Goal: Transaction & Acquisition: Purchase product/service

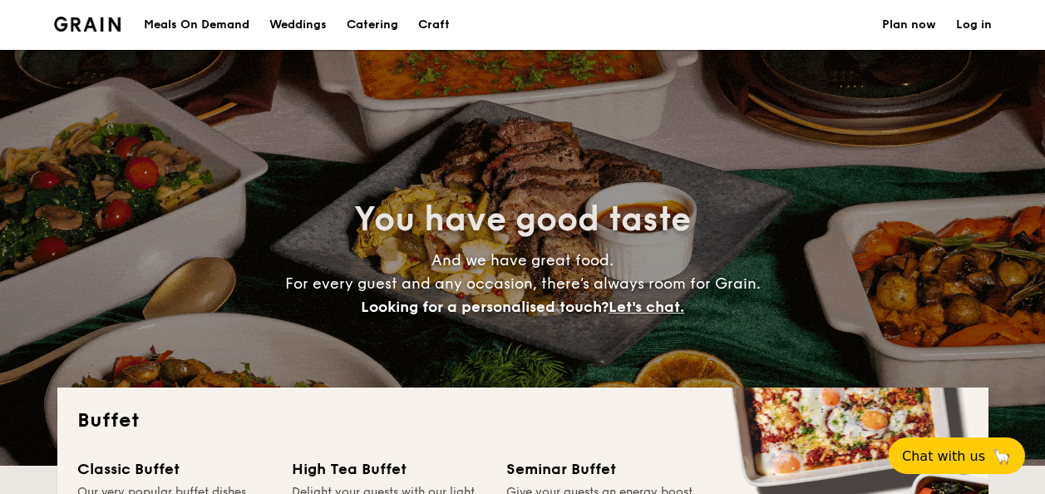
select select
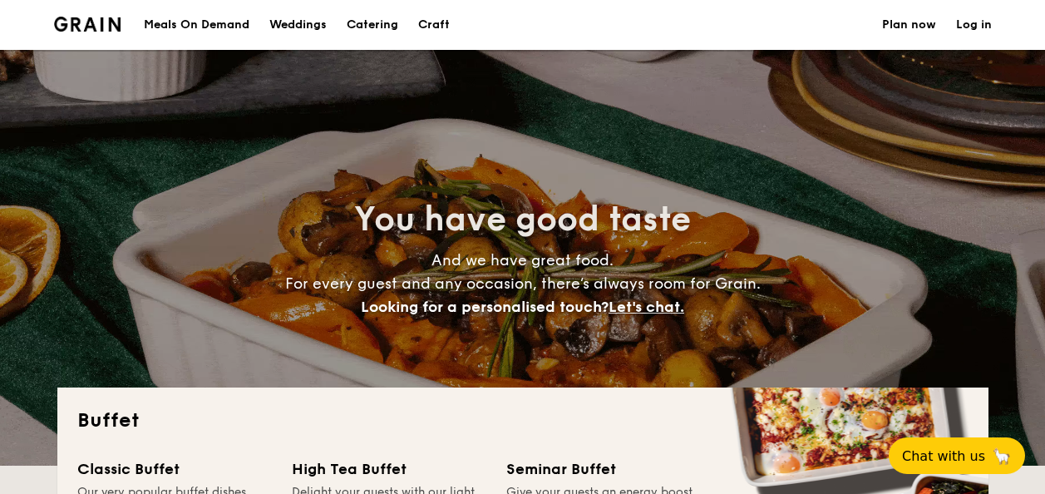
scroll to position [431, 0]
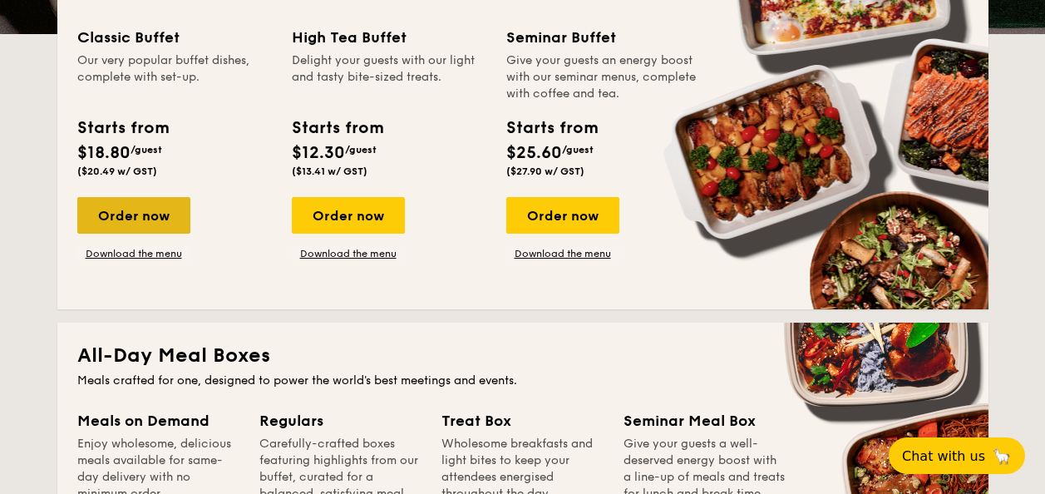
click at [120, 208] on div "Order now" at bounding box center [133, 215] width 113 height 37
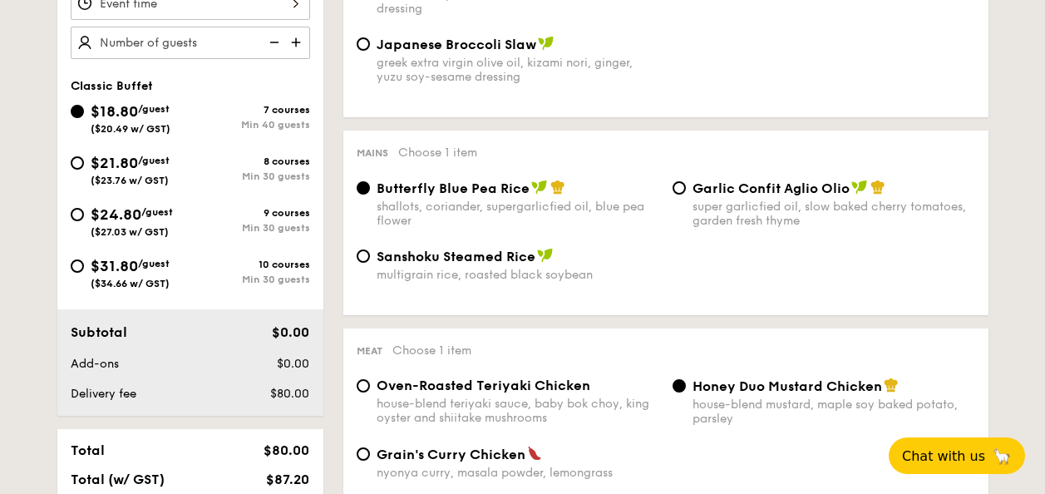
scroll to position [561, 0]
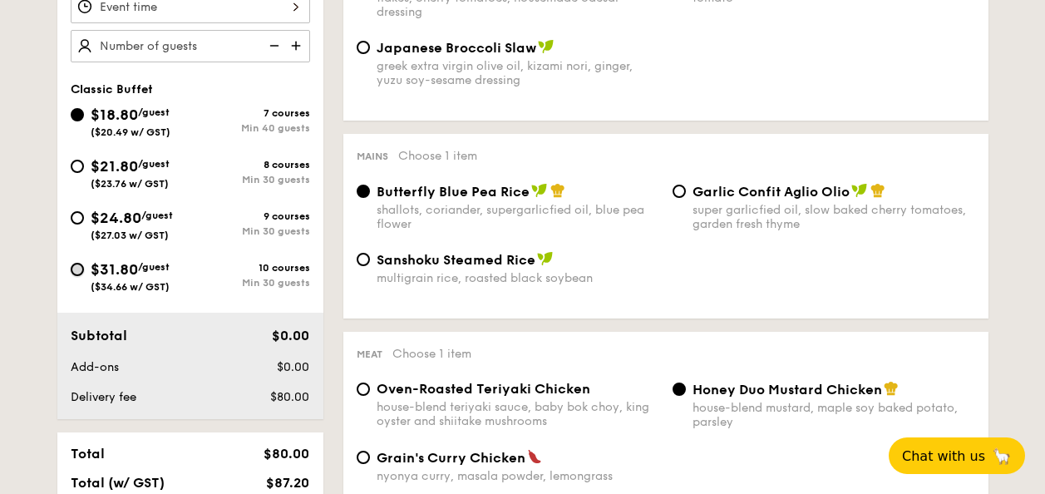
click at [78, 269] on input "$31.80 /guest ($34.66 w/ GST) 10 courses Min 30 guests" at bounding box center [77, 269] width 13 height 13
radio input "true"
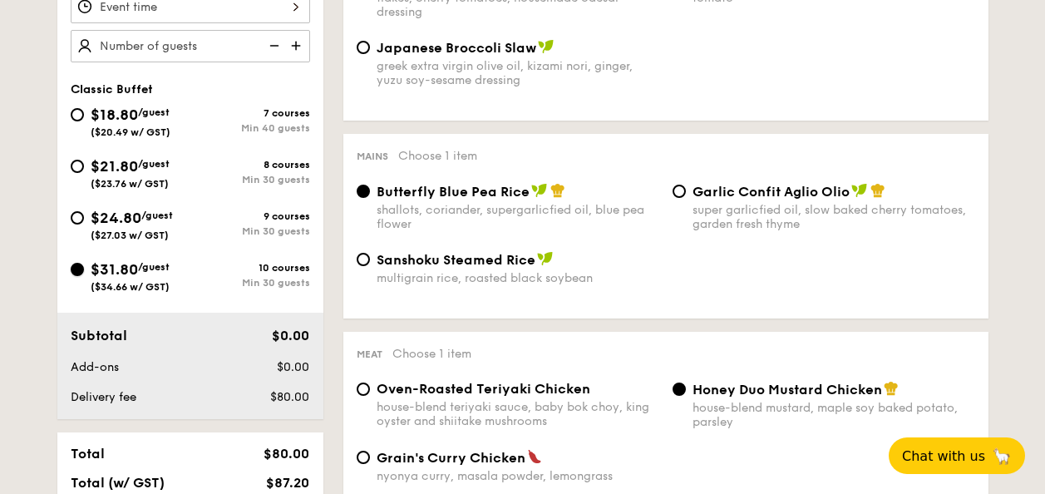
radio input "true"
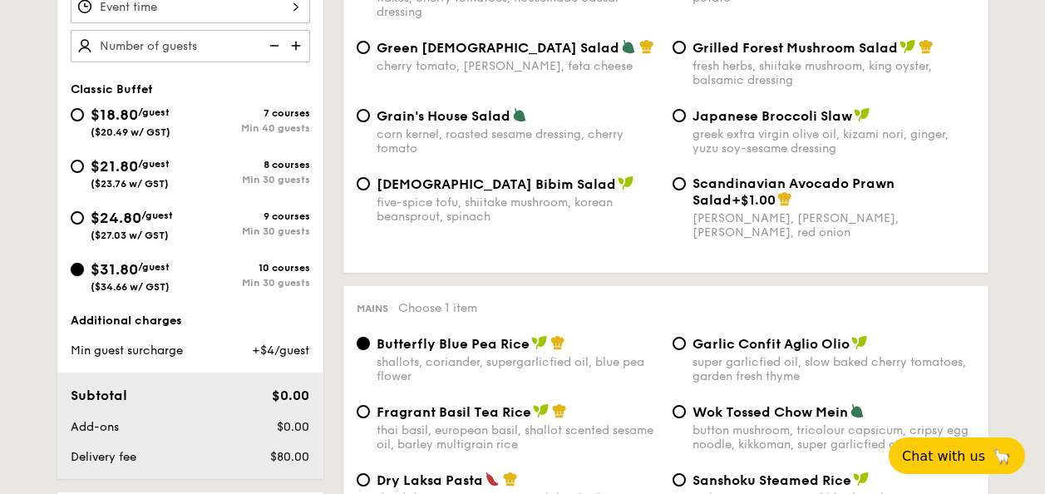
click at [79, 272] on input "$31.80 /guest ($34.66 w/ GST) 10 courses Min 30 guests" at bounding box center [77, 269] width 13 height 13
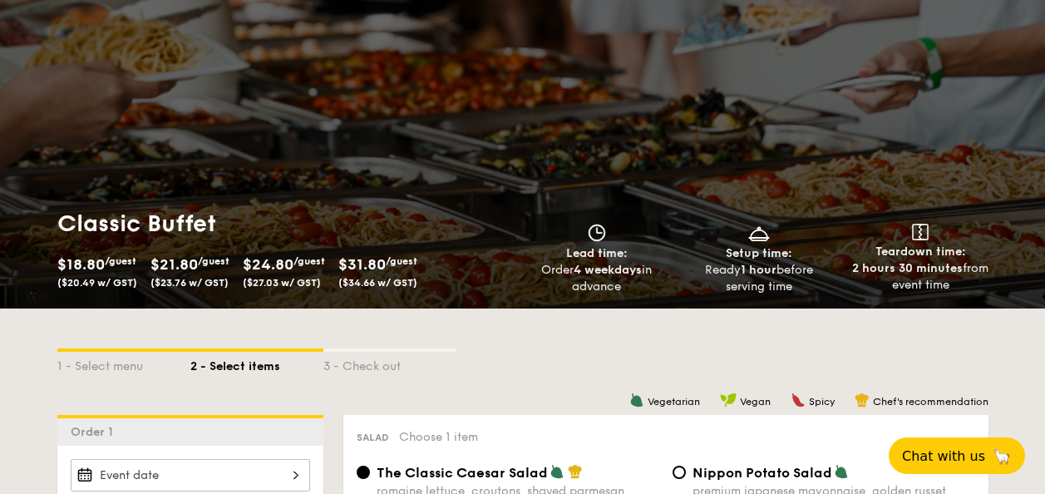
scroll to position [74, 0]
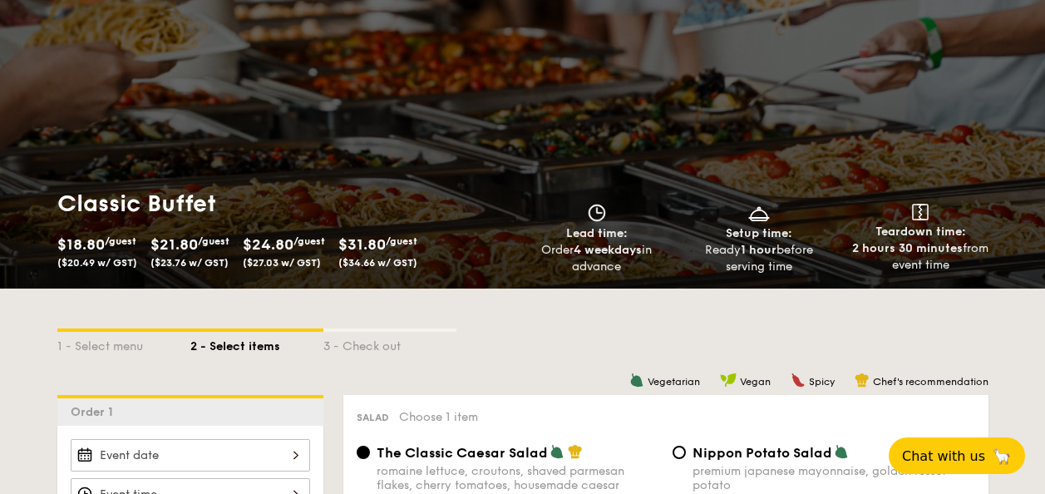
select select
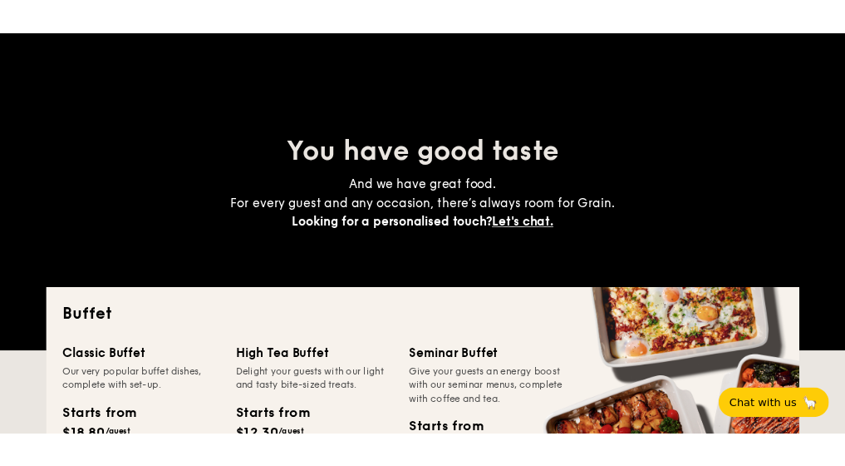
scroll to position [198, 0]
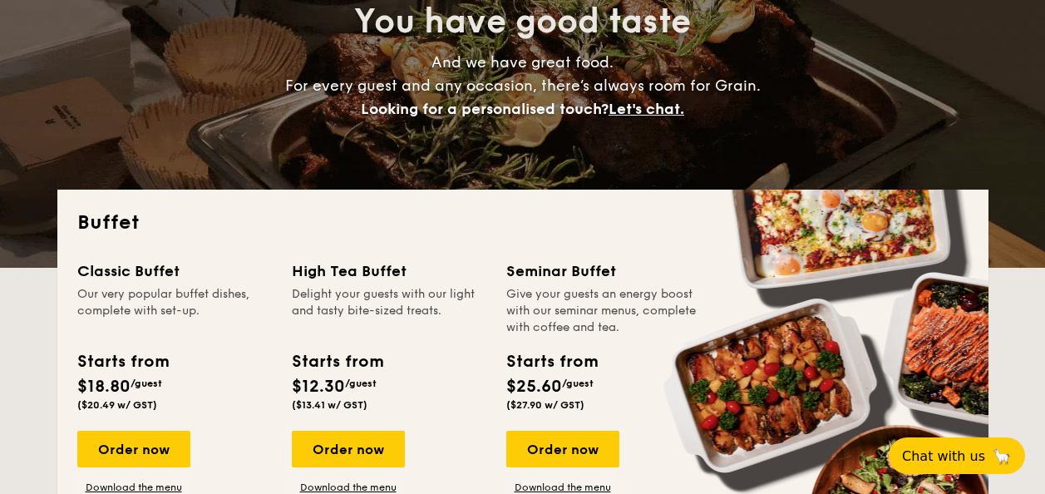
click at [552, 296] on div "Buffet Classic Buffet Our very popular buffet dishes, complete with set-up. Sta…" at bounding box center [522, 366] width 931 height 353
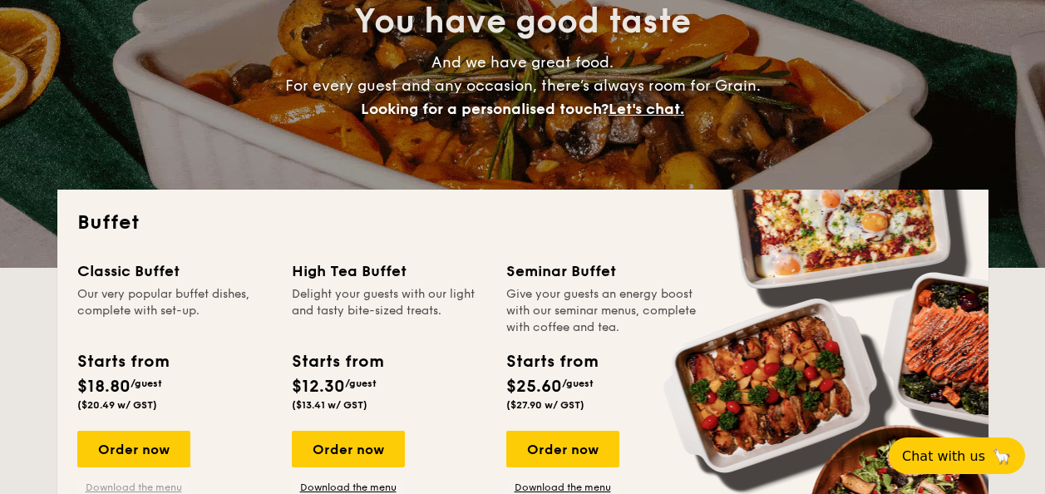
click at [136, 482] on link "Download the menu" at bounding box center [133, 487] width 113 height 13
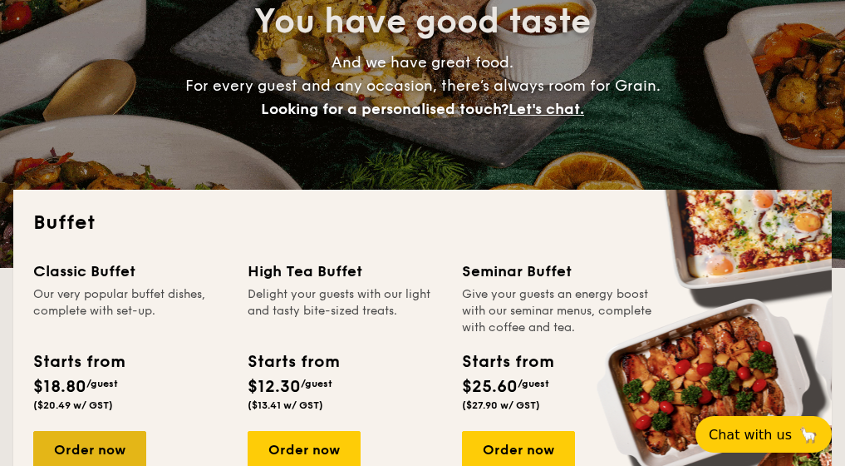
click at [60, 435] on div "Order now" at bounding box center [89, 449] width 113 height 37
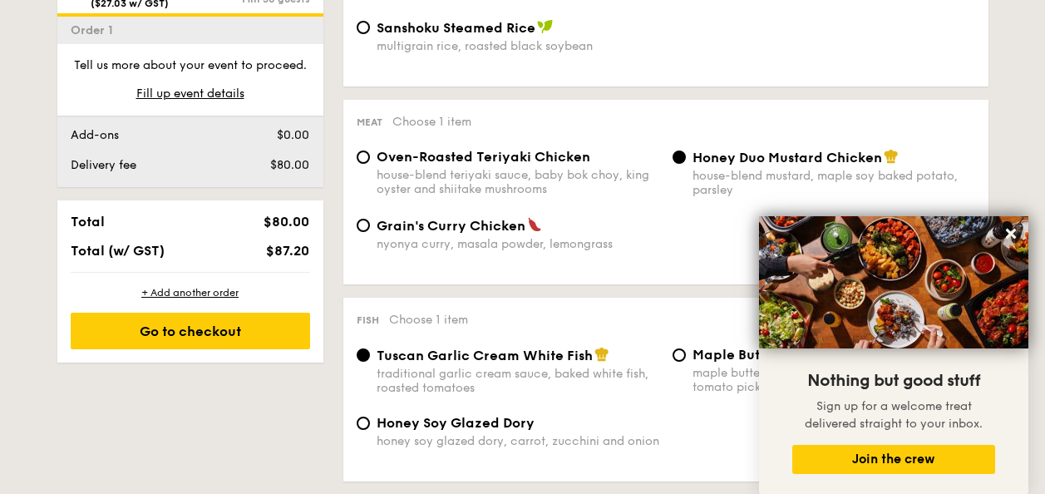
scroll to position [607, 0]
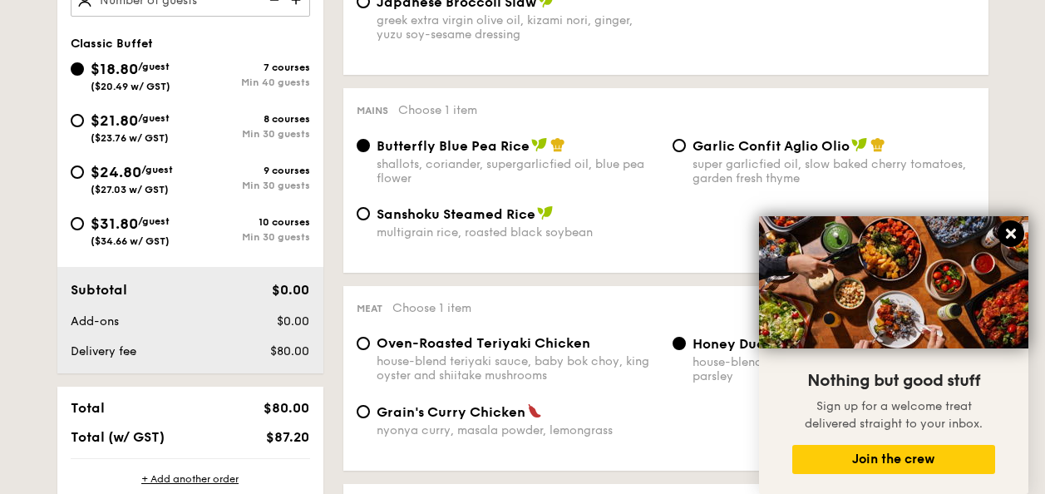
click at [1009, 232] on icon at bounding box center [1011, 234] width 10 height 10
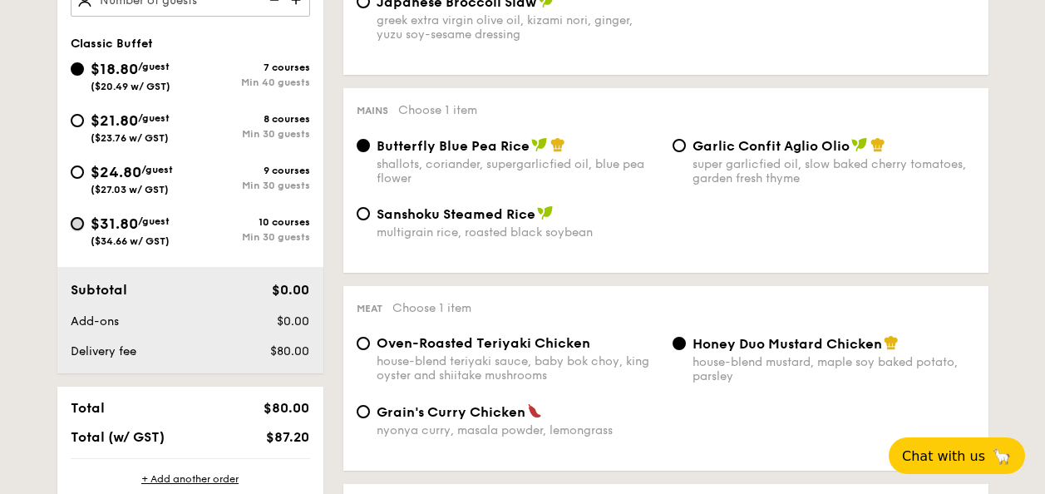
click at [82, 225] on input "$31.80 /guest ($34.66 w/ GST) 10 courses Min 30 guests" at bounding box center [77, 223] width 13 height 13
radio input "true"
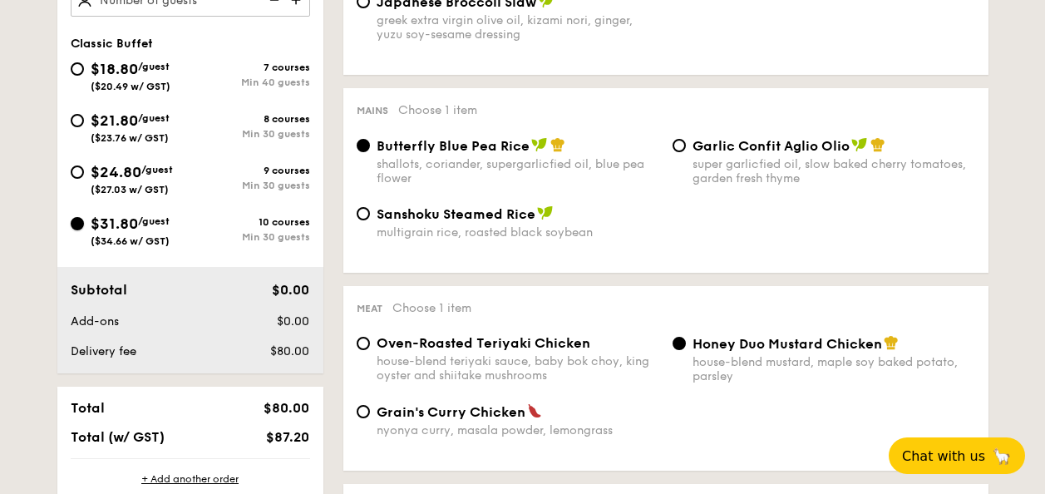
radio input "true"
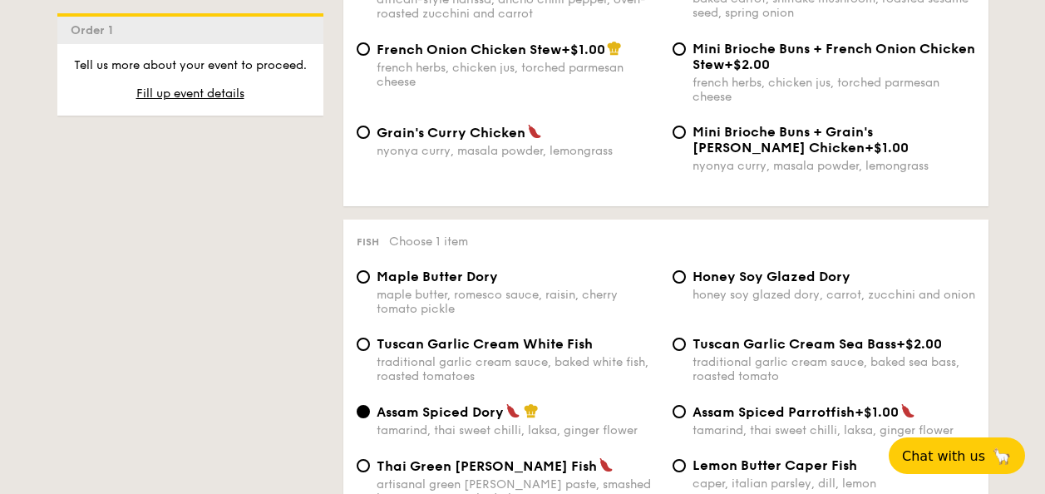
scroll to position [3186, 0]
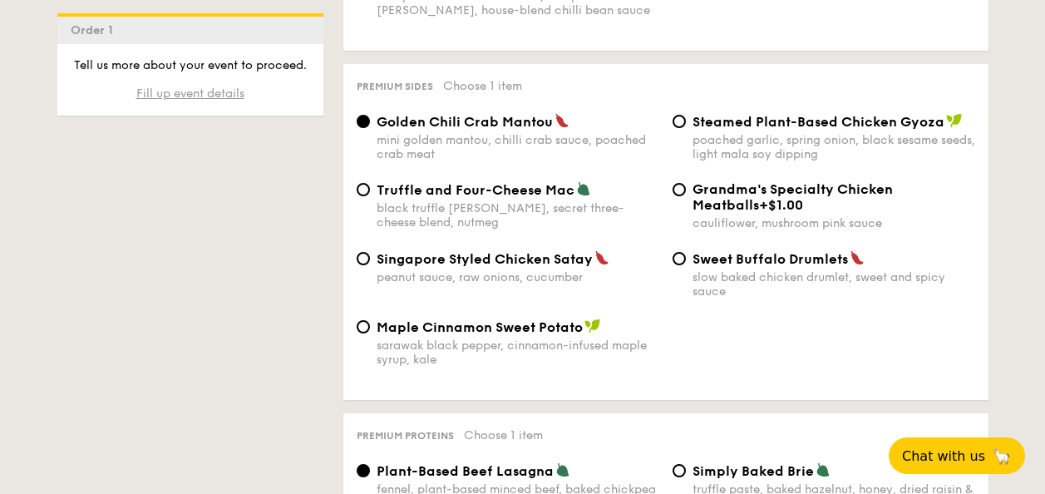
click at [219, 86] on span "Fill up event details" at bounding box center [190, 93] width 108 height 14
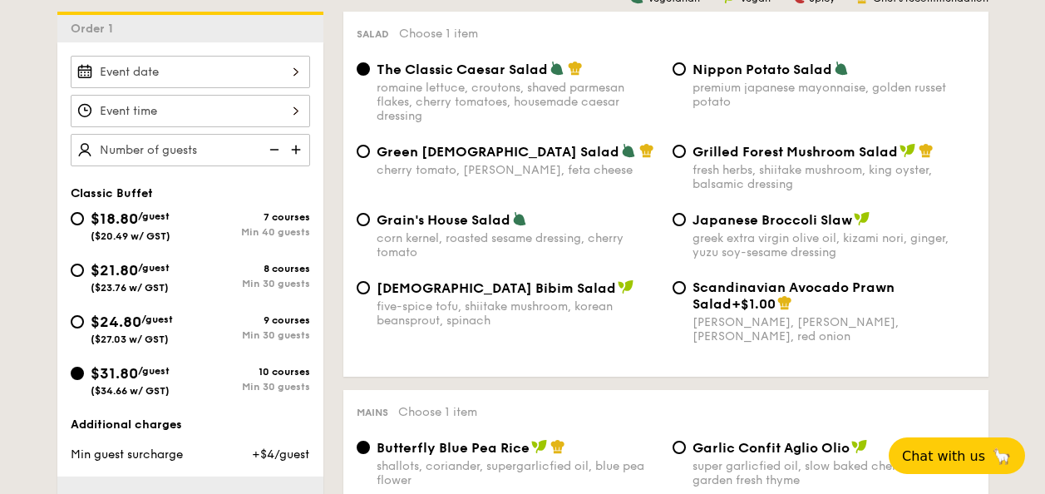
scroll to position [444, 0]
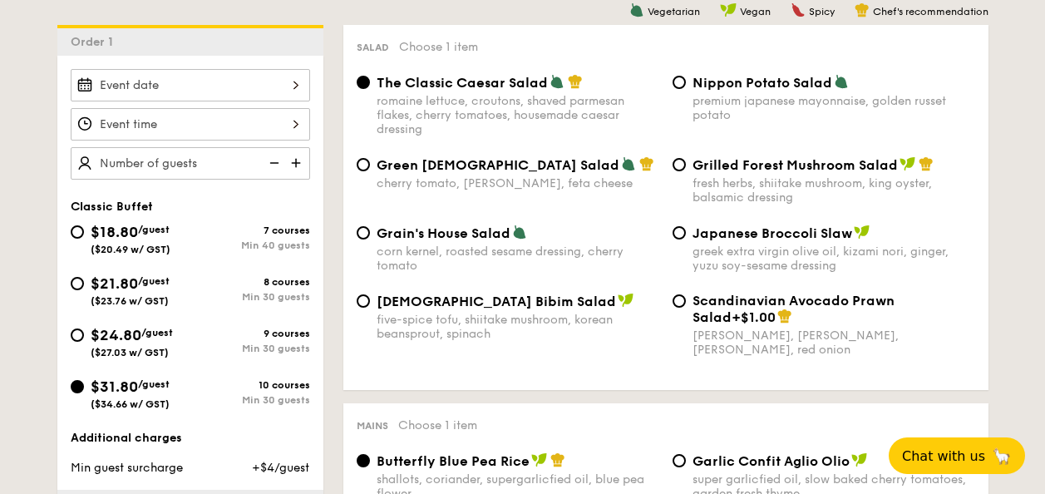
click at [219, 88] on input "Smoked Mesquite Whole Chicken brined in our in-house blend of herbs and spices,…" at bounding box center [190, 85] width 239 height 32
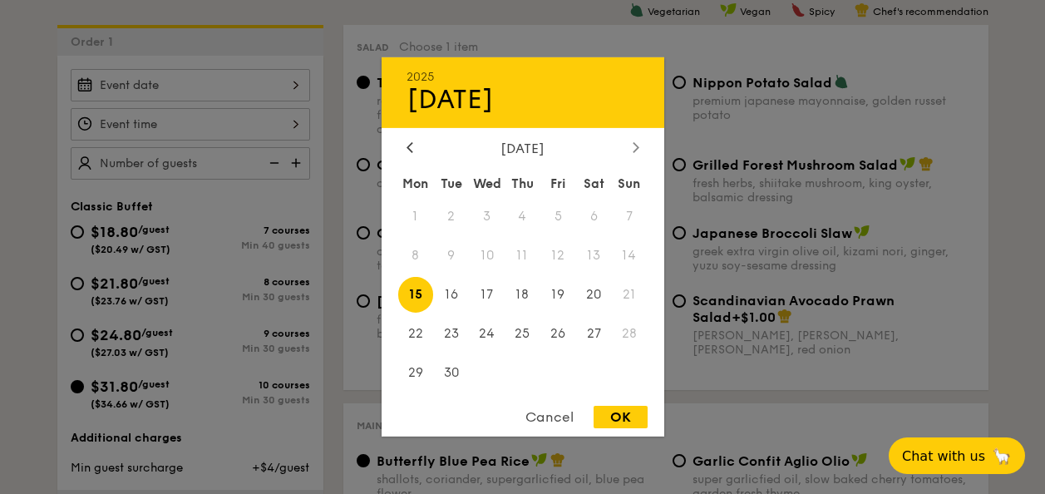
click at [637, 142] on icon at bounding box center [636, 146] width 7 height 11
click at [487, 301] on span "15" at bounding box center [487, 295] width 36 height 36
click at [625, 416] on div "OK" at bounding box center [621, 417] width 54 height 22
type input "[DATE]"
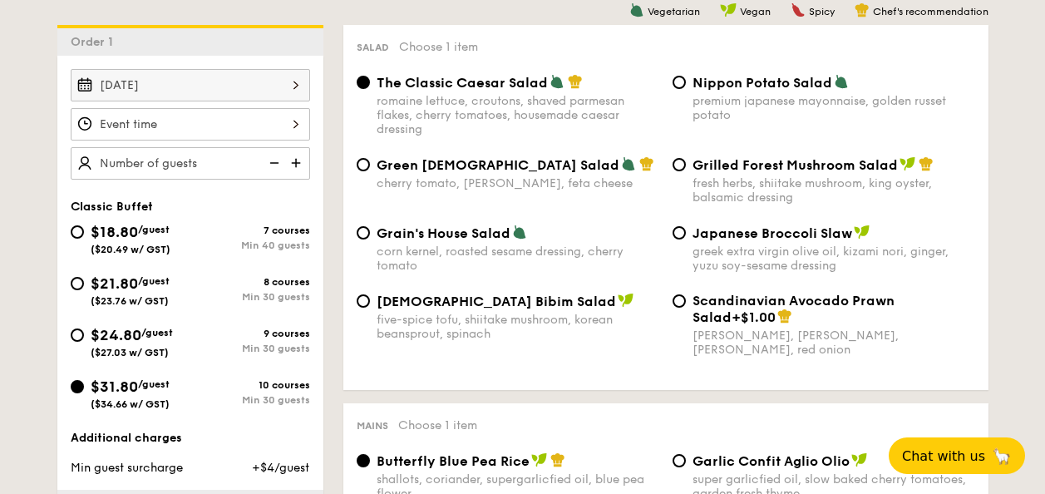
click at [298, 133] on input "Smoked Mesquite Whole Chicken brined in our in-house blend of herbs and spices,…" at bounding box center [190, 124] width 239 height 32
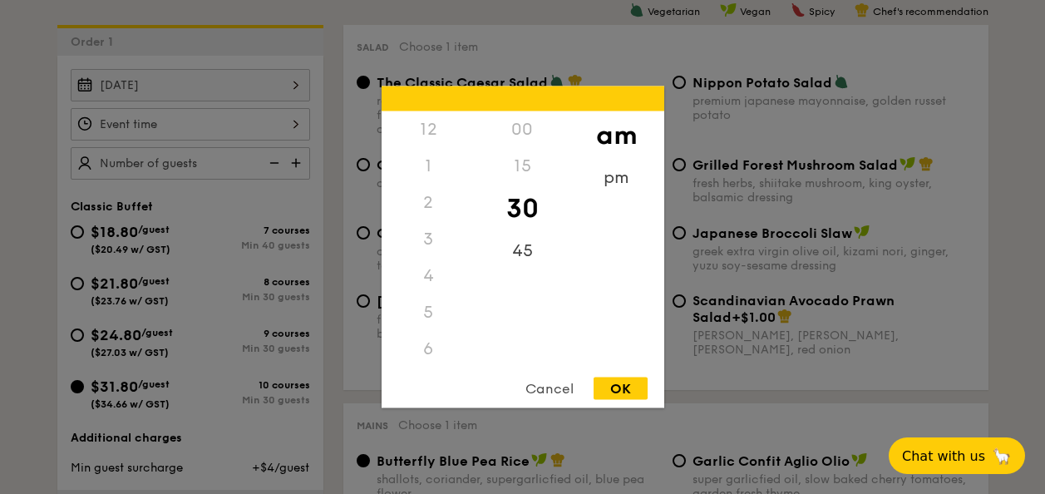
scroll to position [183, 0]
click at [431, 337] on div "10" at bounding box center [429, 318] width 94 height 48
drag, startPoint x: 431, startPoint y: 316, endPoint x: 436, endPoint y: 351, distance: 35.2
click at [436, 348] on div "12 1 2 3 4 5 6 7 8 9 10 11" at bounding box center [429, 238] width 94 height 254
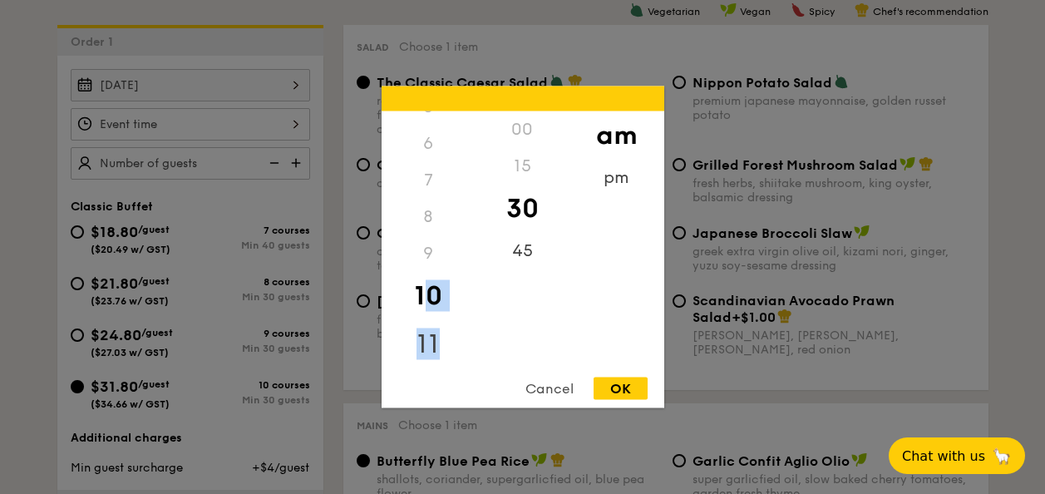
click at [436, 350] on div "11" at bounding box center [429, 344] width 94 height 48
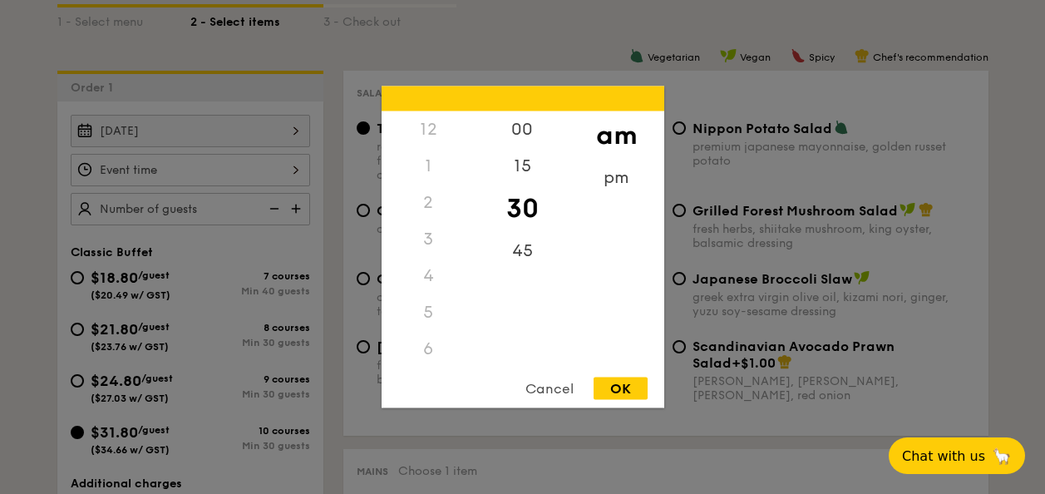
scroll to position [343, 0]
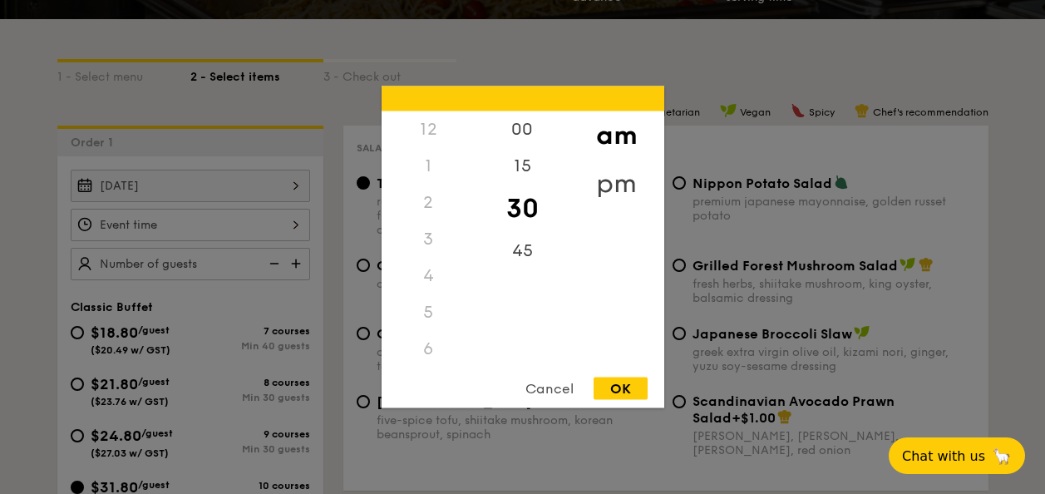
click at [614, 181] on div "pm" at bounding box center [616, 184] width 94 height 48
click at [436, 133] on div "12" at bounding box center [429, 135] width 94 height 48
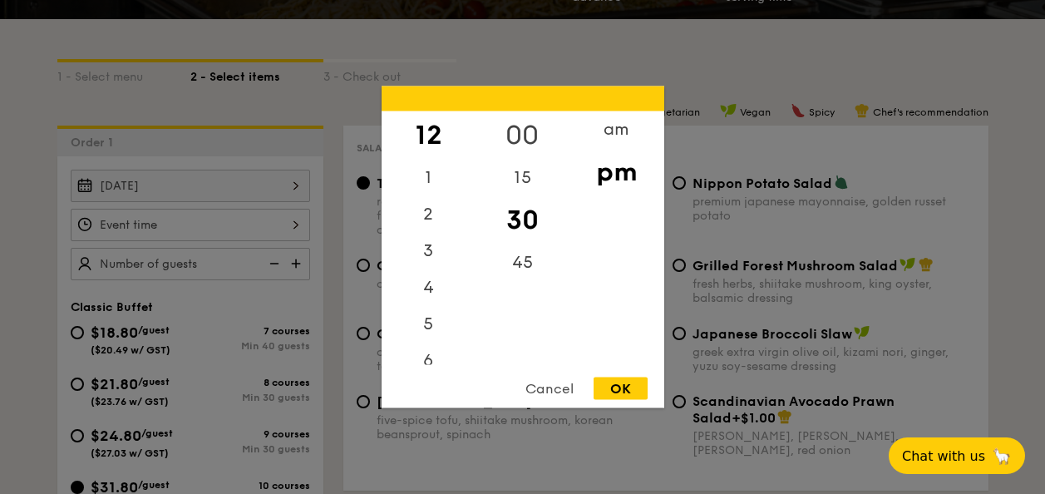
click at [524, 138] on div "00" at bounding box center [523, 135] width 94 height 48
click at [631, 387] on div "OK" at bounding box center [621, 388] width 54 height 22
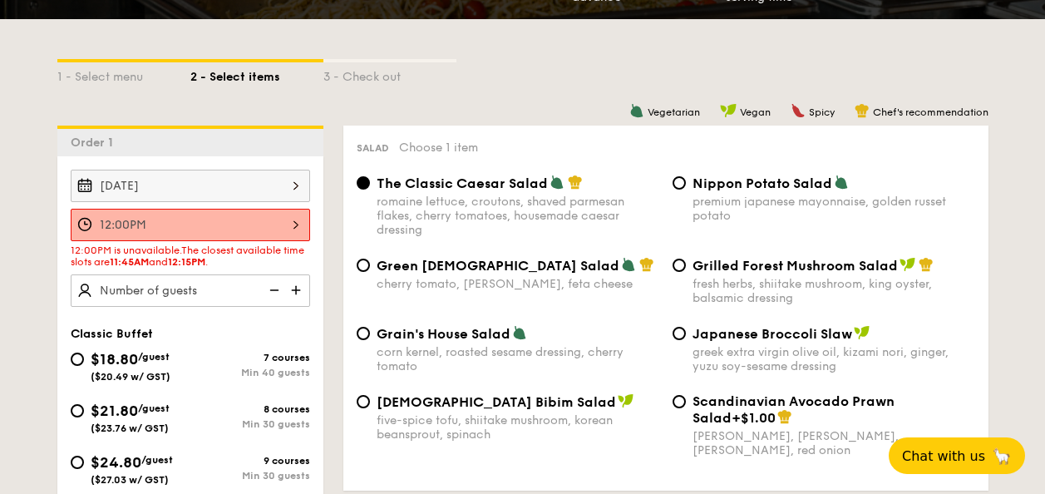
click at [279, 228] on input "12:00PM" at bounding box center [190, 225] width 239 height 32
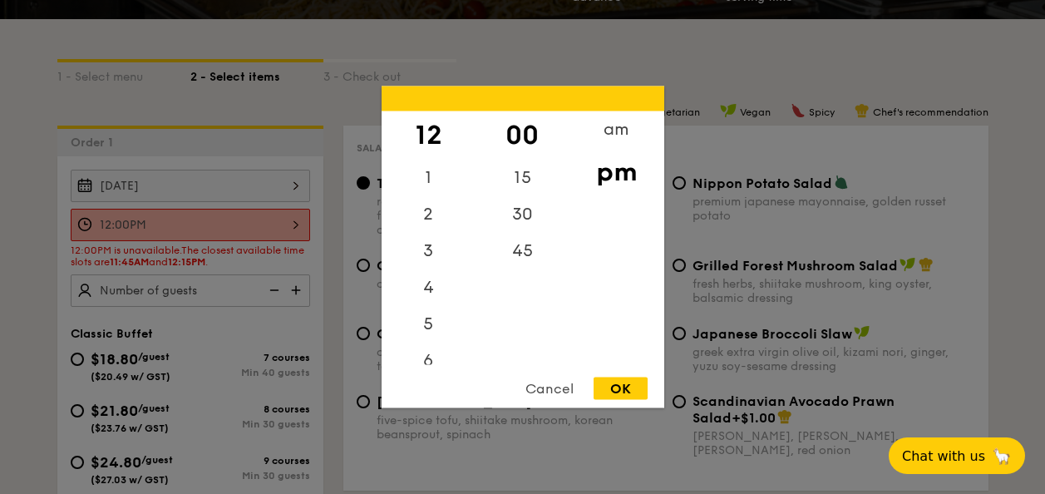
click at [421, 184] on div "1" at bounding box center [429, 178] width 94 height 37
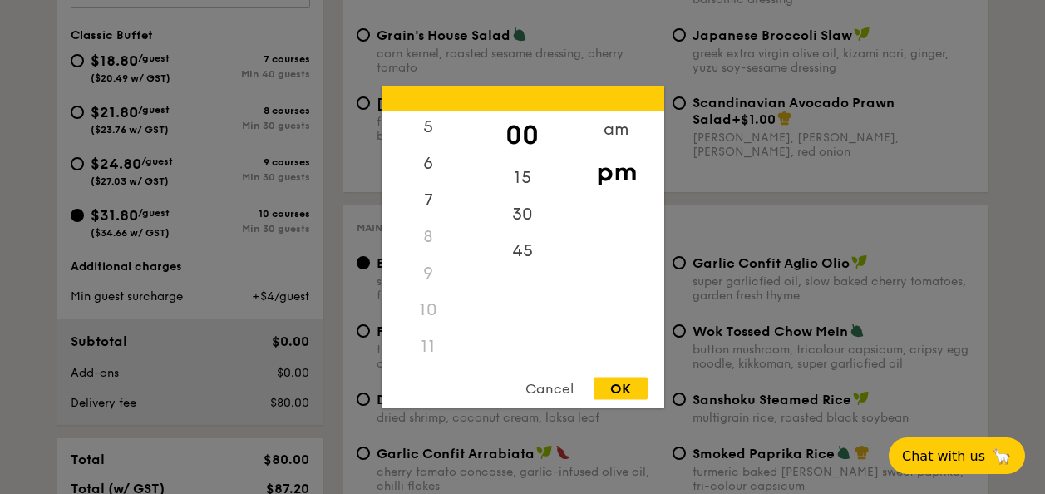
scroll to position [197, 0]
click at [434, 349] on div "11" at bounding box center [429, 346] width 94 height 37
click at [620, 128] on div "am" at bounding box center [616, 135] width 94 height 48
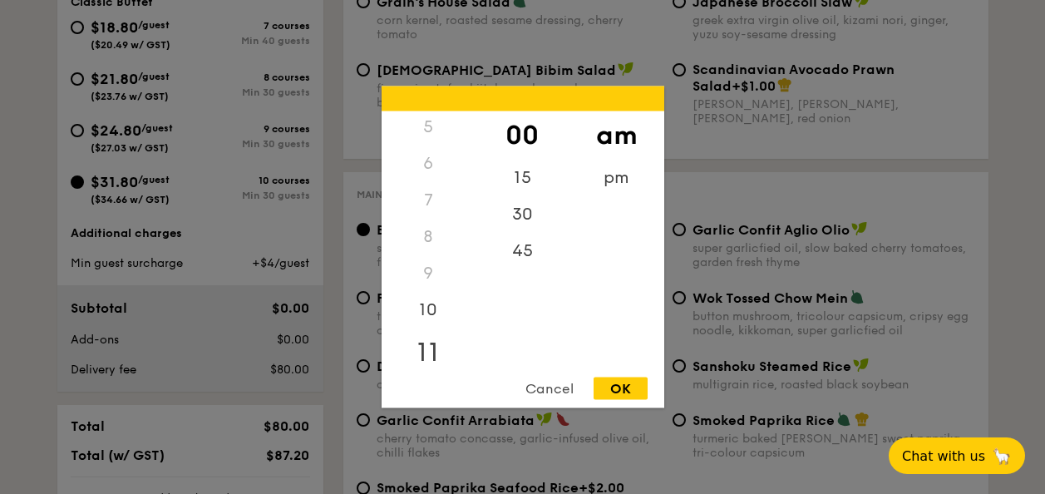
drag, startPoint x: 436, startPoint y: 316, endPoint x: 442, endPoint y: 343, distance: 27.2
click at [442, 341] on div "12 1 2 3 4 5 6 7 8 9 10 11" at bounding box center [429, 238] width 94 height 254
click at [614, 175] on div "pm" at bounding box center [616, 178] width 94 height 37
click at [419, 350] on div "11" at bounding box center [429, 346] width 94 height 37
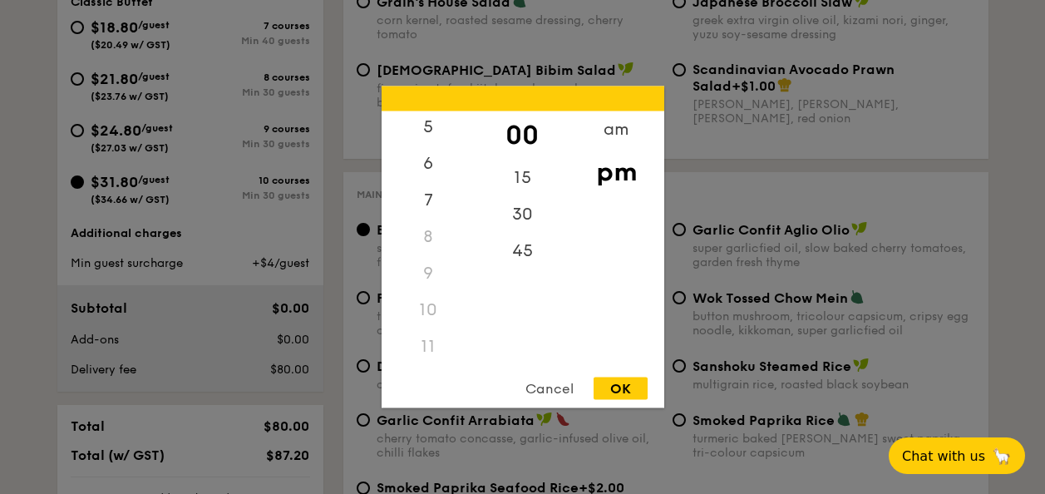
drag, startPoint x: 472, startPoint y: 311, endPoint x: 472, endPoint y: 214, distance: 97.3
click at [472, 214] on div "12 1 2 3 4 5 6 7 8 9 10 11" at bounding box center [429, 238] width 94 height 254
click at [527, 239] on div "45" at bounding box center [523, 251] width 94 height 37
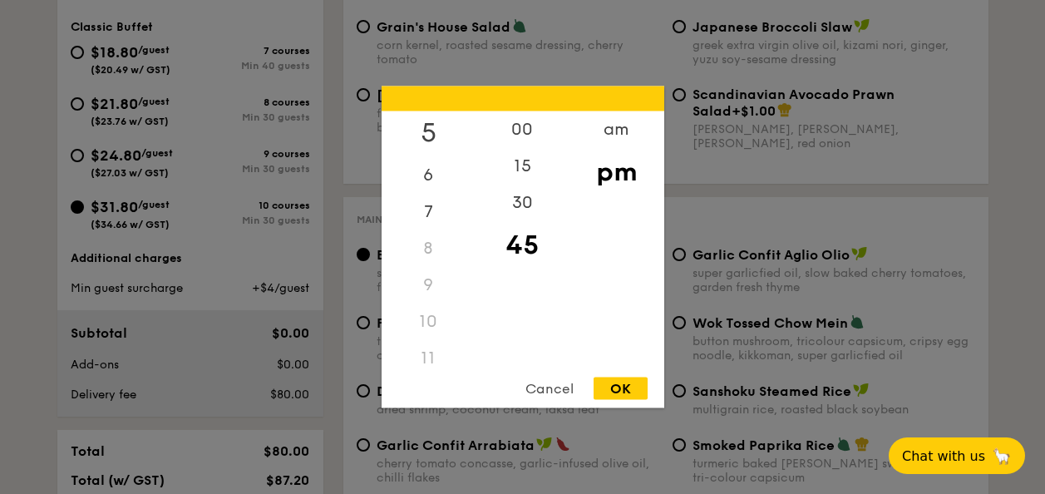
scroll to position [642, 0]
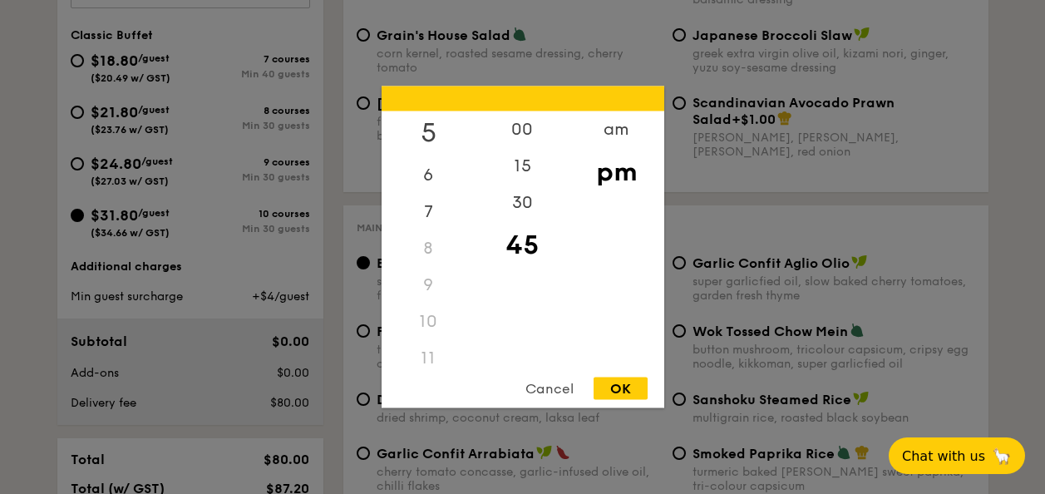
click at [429, 137] on div "5" at bounding box center [429, 133] width 94 height 48
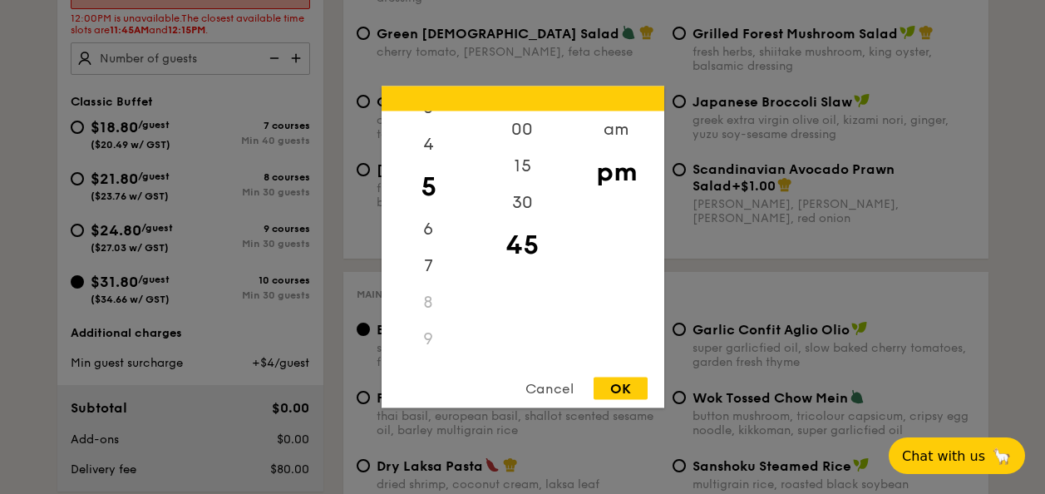
scroll to position [0, 0]
click at [429, 135] on div "12" at bounding box center [429, 129] width 94 height 37
click at [520, 180] on div "15" at bounding box center [523, 172] width 94 height 48
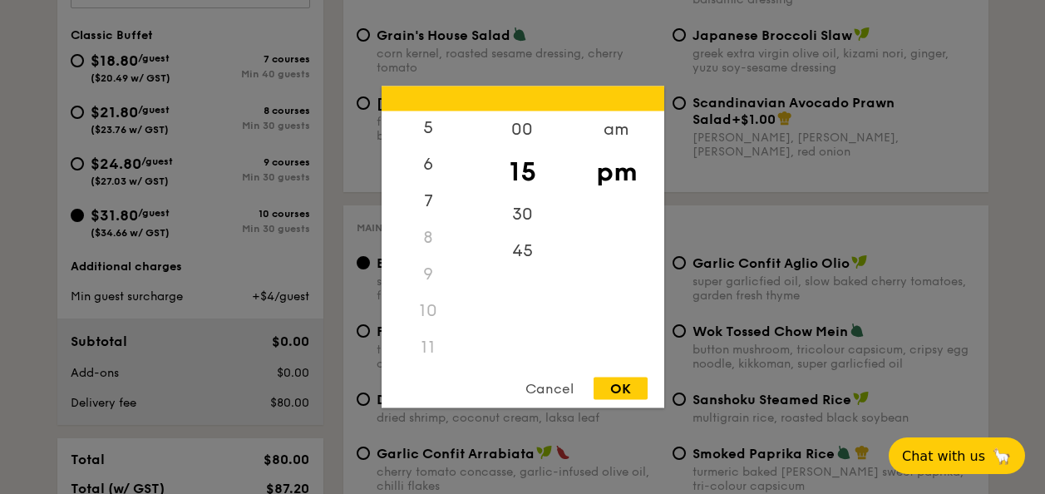
click at [434, 340] on div "11" at bounding box center [429, 347] width 94 height 37
click at [532, 254] on div "45" at bounding box center [523, 257] width 94 height 48
click at [437, 344] on div "11" at bounding box center [429, 347] width 94 height 37
click at [608, 131] on div "am" at bounding box center [616, 135] width 94 height 48
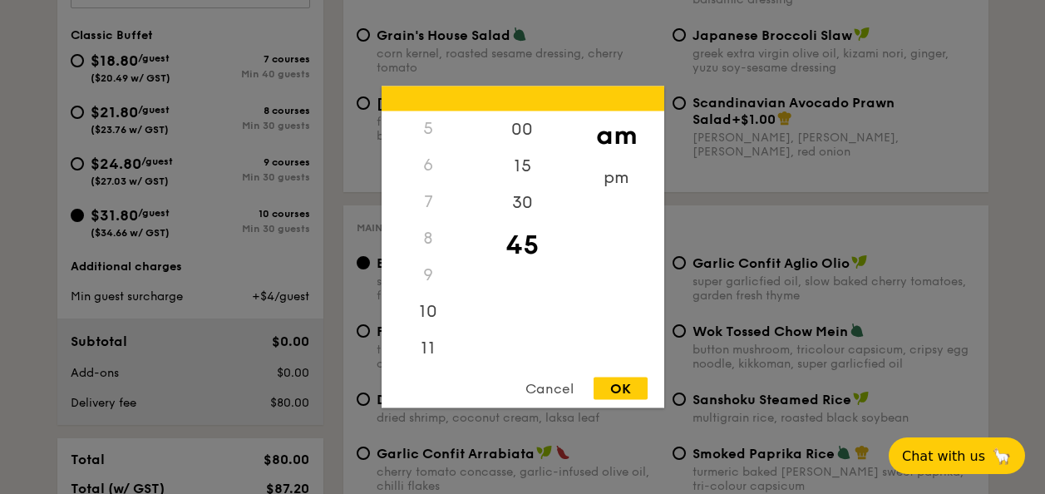
scroll to position [185, 0]
click at [445, 338] on div "11" at bounding box center [429, 353] width 94 height 48
click at [607, 385] on div "OK" at bounding box center [621, 388] width 54 height 22
type input "11:45AM"
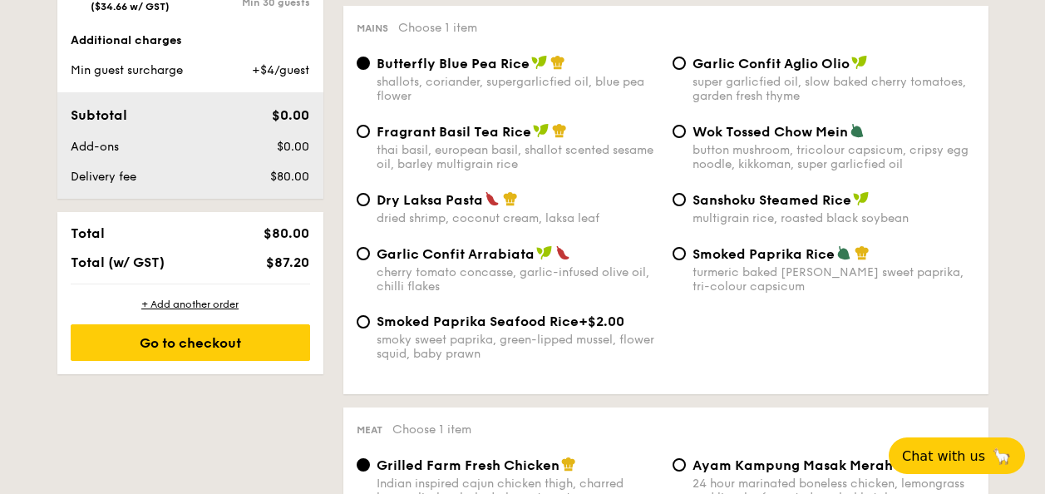
scroll to position [847, 0]
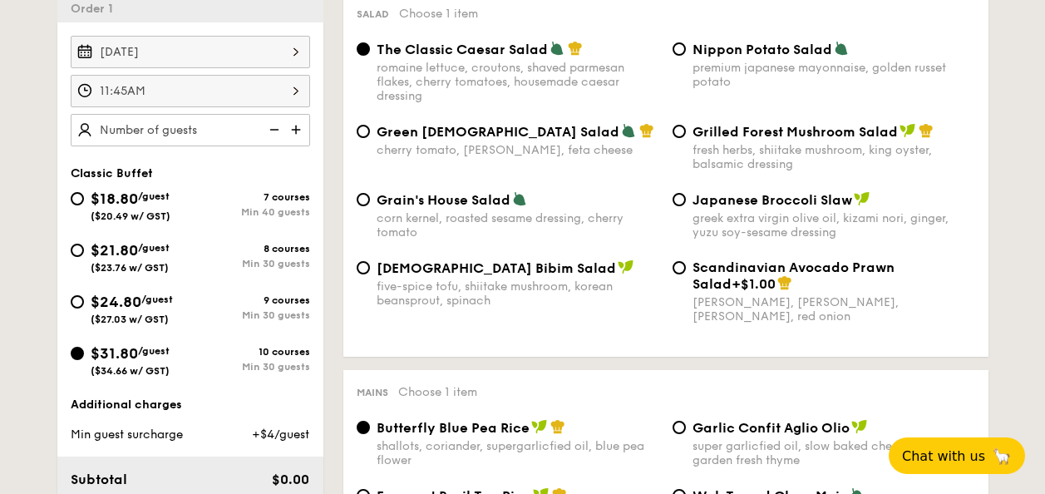
scroll to position [471, 0]
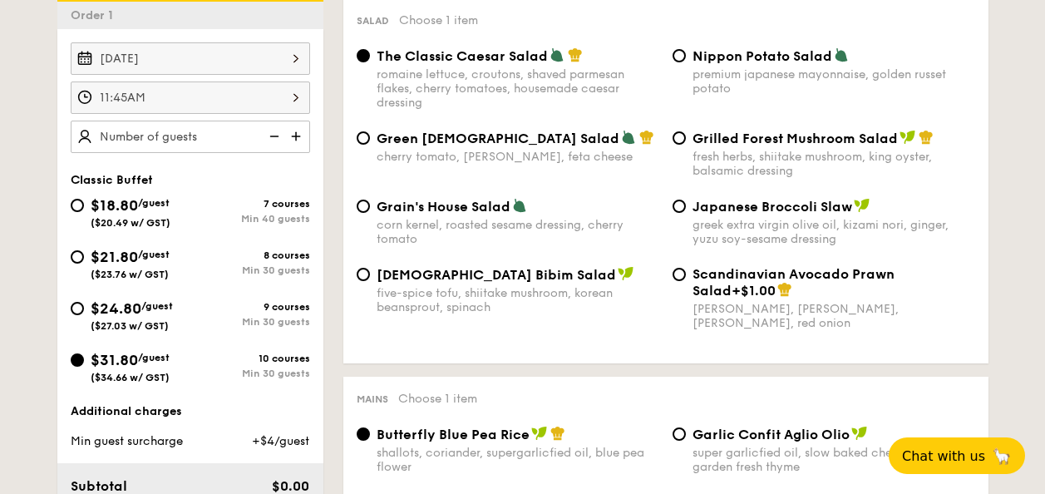
click at [287, 136] on img at bounding box center [297, 137] width 25 height 32
click at [291, 138] on img at bounding box center [297, 137] width 25 height 32
type input "30 guests"
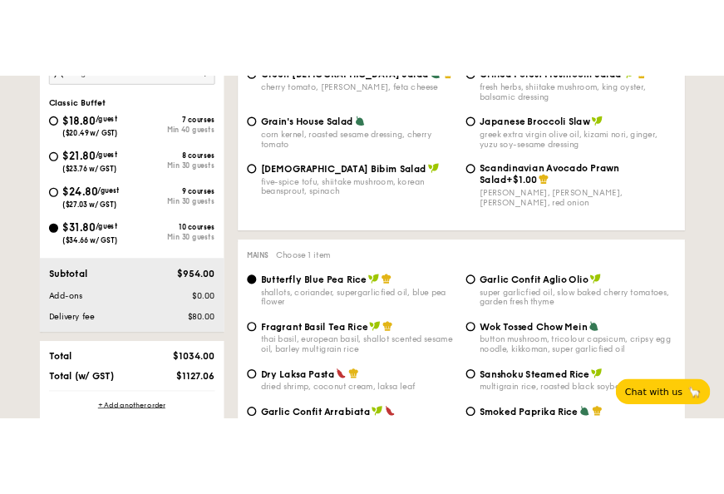
scroll to position [622, 0]
